Goal: Task Accomplishment & Management: Complete application form

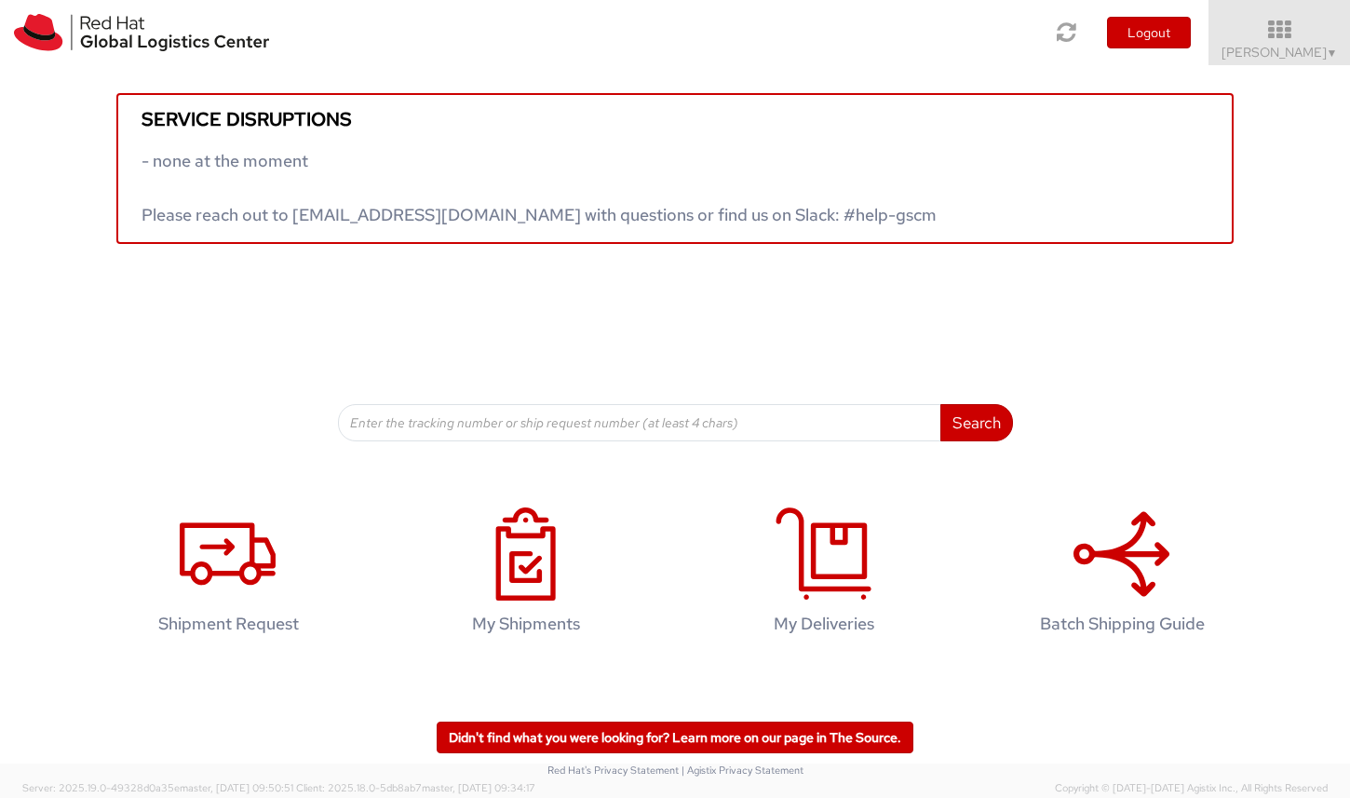
click at [783, 0] on div "Toggle navigation Logout Edison Cardenas ▼ Home Shipment Request My Shipments M…" at bounding box center [675, 32] width 1350 height 65
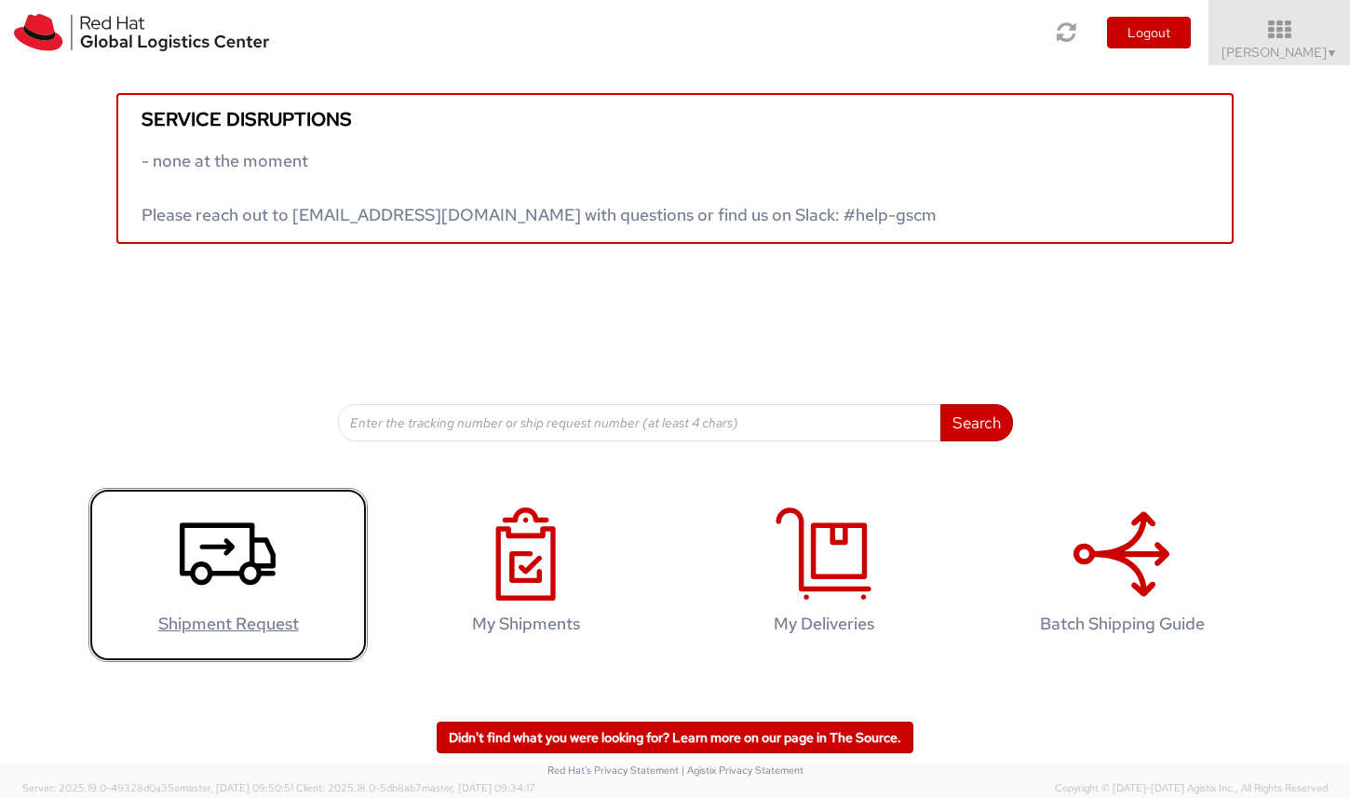
click at [257, 558] on icon at bounding box center [228, 554] width 96 height 93
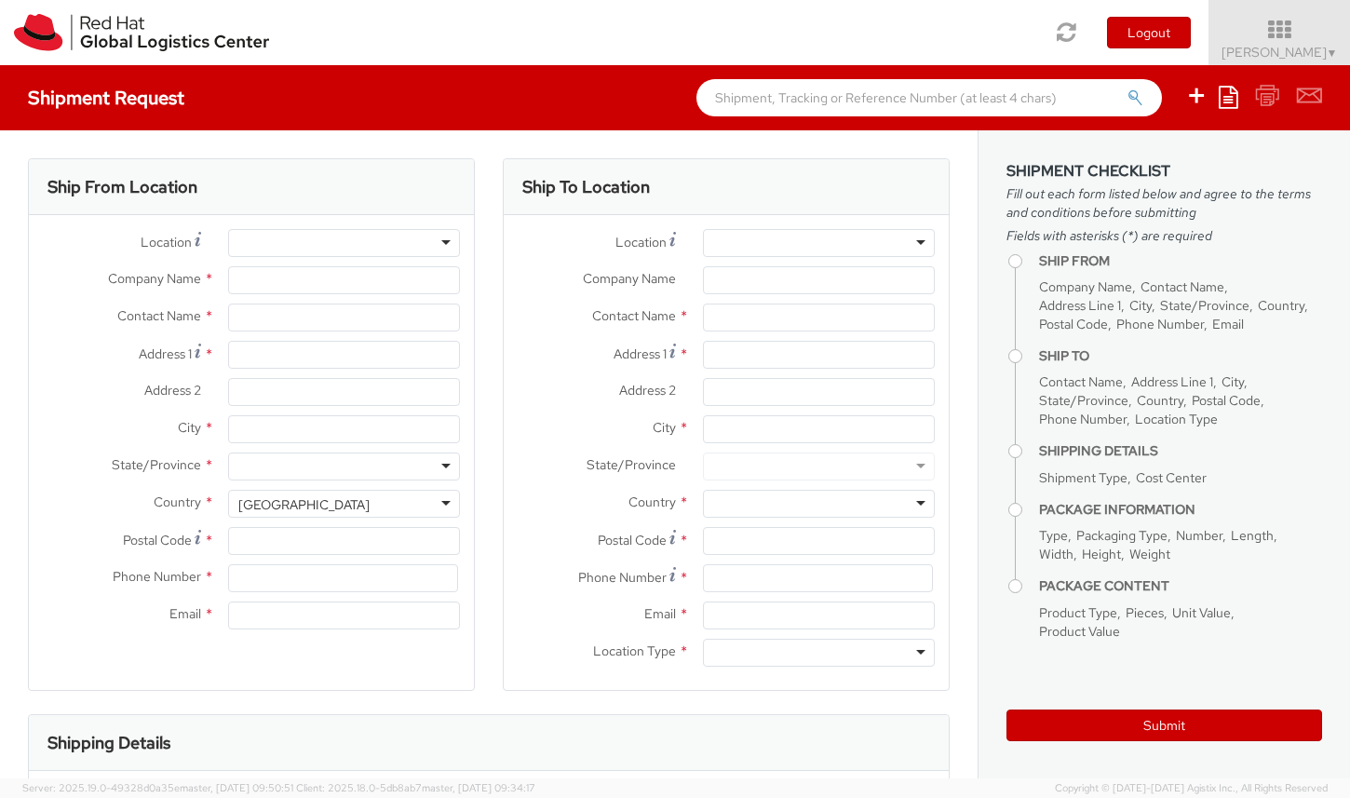
select select
select select "148"
type input "Red Hat"
type input "[PERSON_NAME]"
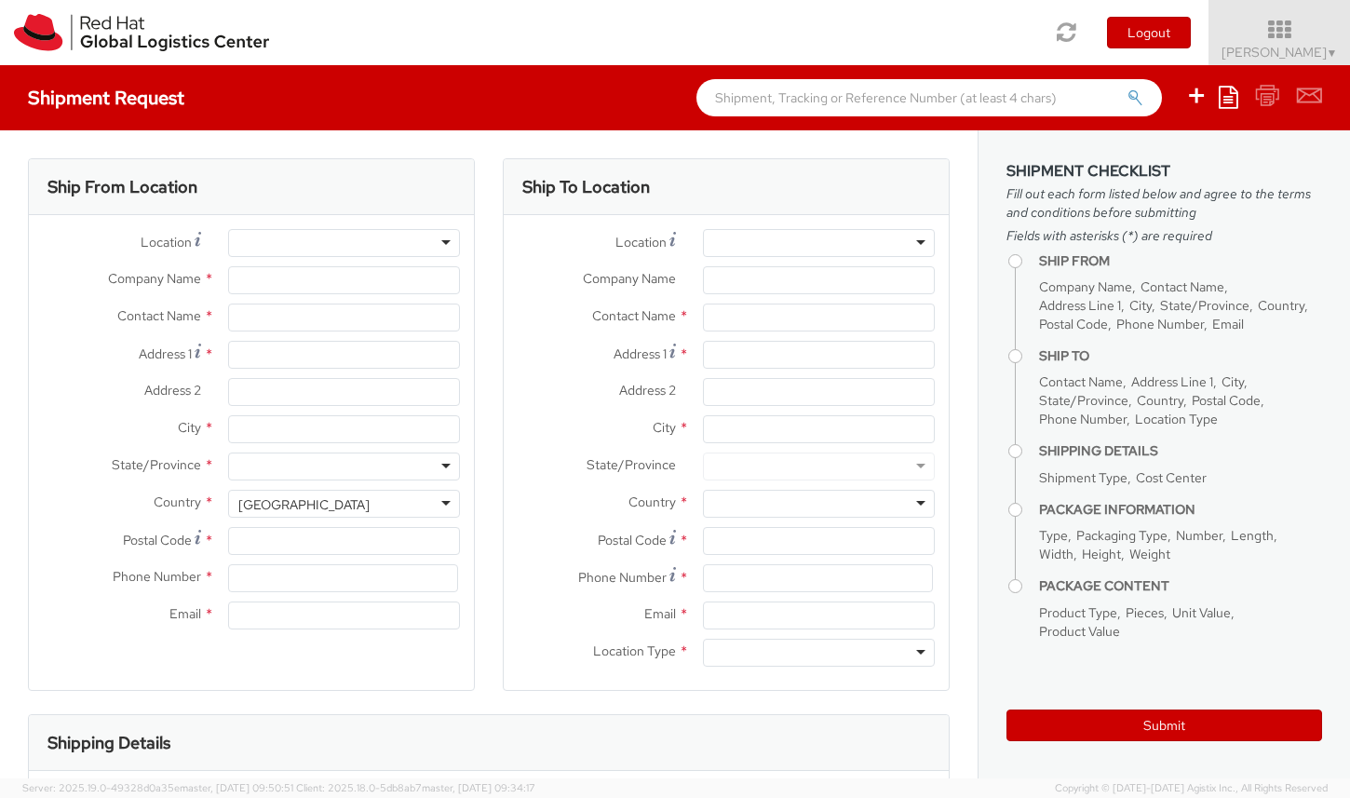
type input "[EMAIL_ADDRESS][DOMAIN_NAME]"
